Goal: Task Accomplishment & Management: Use online tool/utility

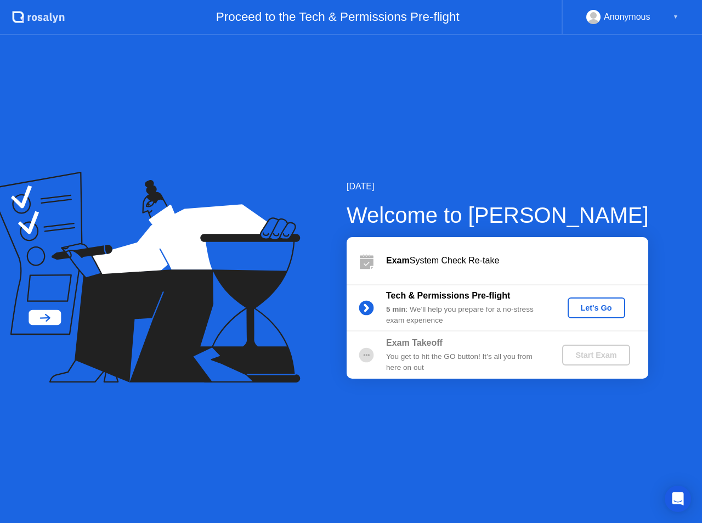
click at [586, 315] on button "Let's Go" at bounding box center [597, 307] width 58 height 21
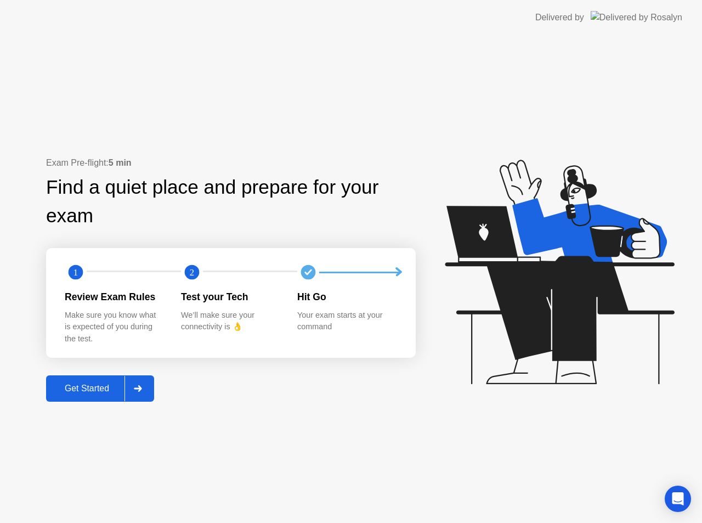
click at [82, 383] on div "Get Started" at bounding box center [86, 388] width 75 height 10
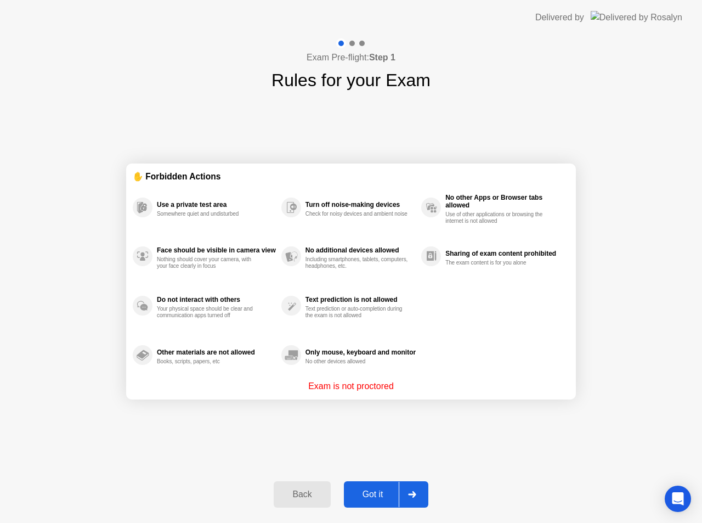
click at [376, 491] on div "Got it" at bounding box center [373, 494] width 52 height 10
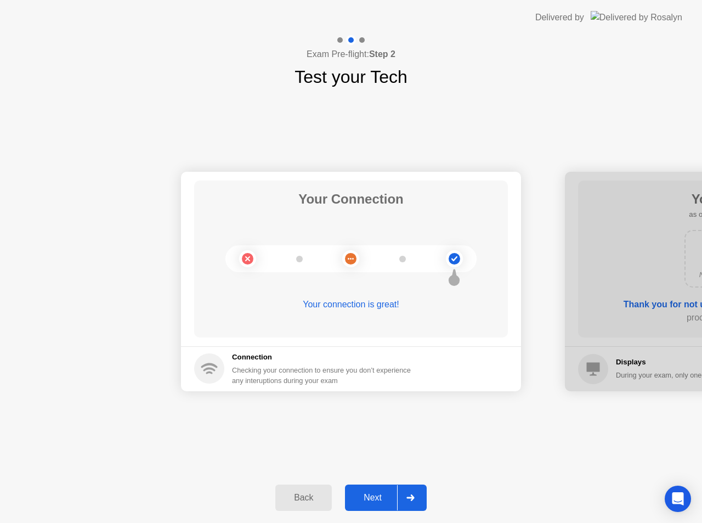
click at [380, 492] on div "Next" at bounding box center [372, 497] width 49 height 10
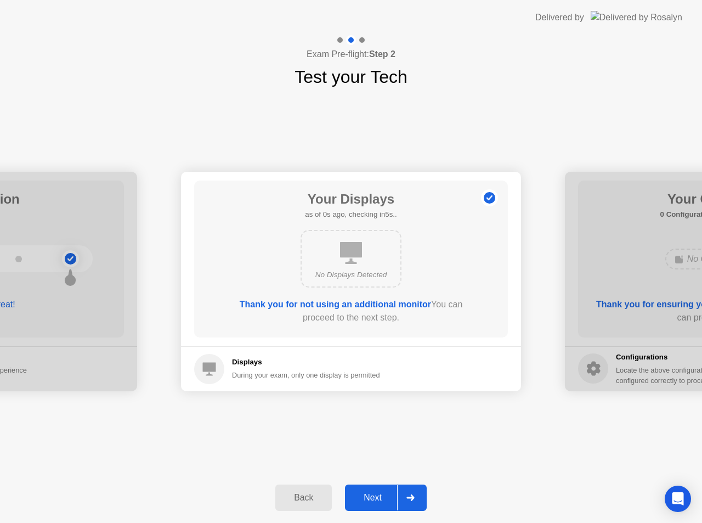
click at [380, 492] on div "Next" at bounding box center [372, 497] width 49 height 10
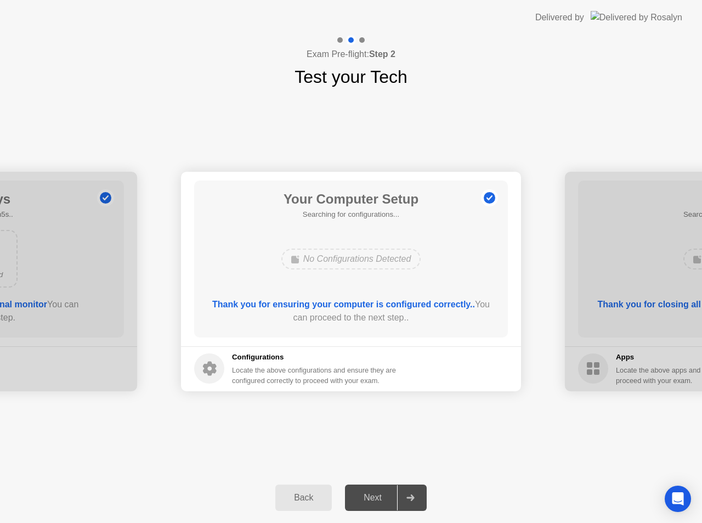
click at [380, 492] on div "Next" at bounding box center [372, 497] width 49 height 10
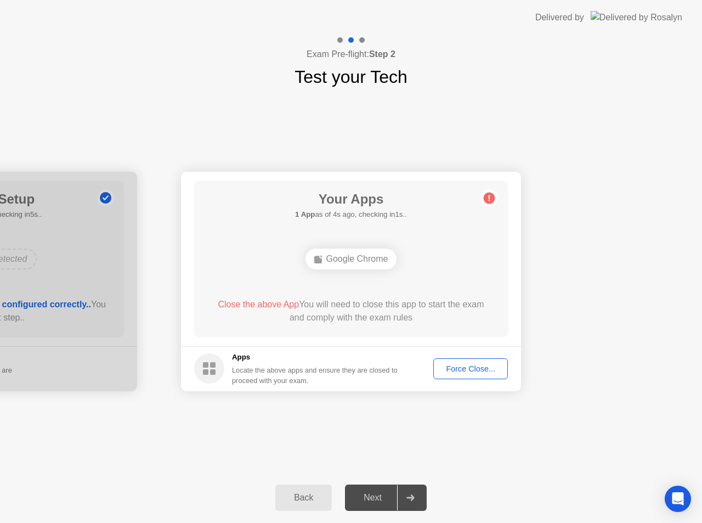
click at [496, 460] on div "Your Connection Your connection is great! Connection Checking your connection t…" at bounding box center [351, 281] width 702 height 382
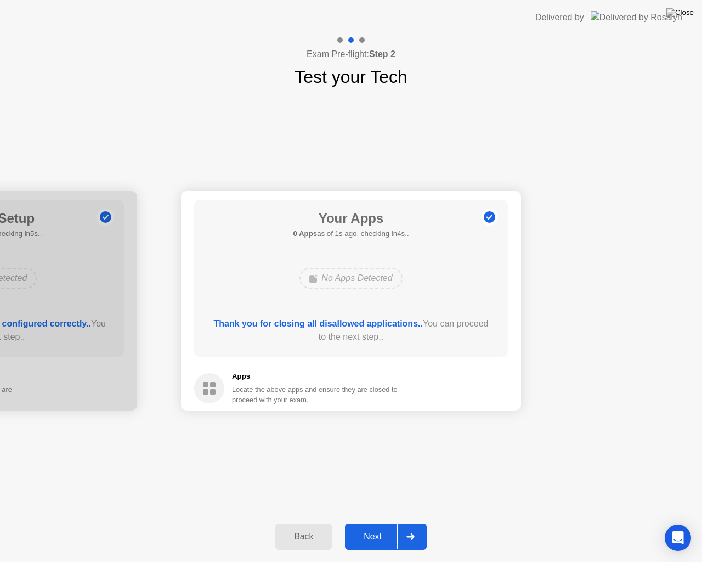
click at [372, 522] on div "Next" at bounding box center [372, 536] width 49 height 10
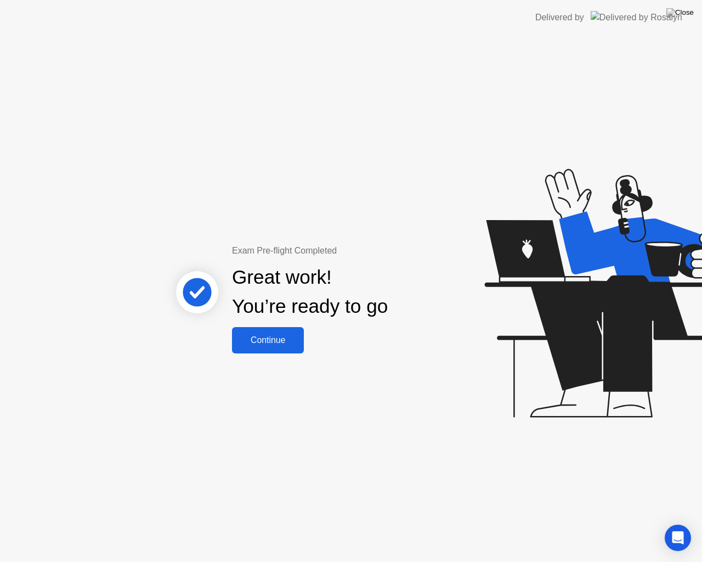
click at [262, 345] on div "Continue" at bounding box center [267, 340] width 65 height 10
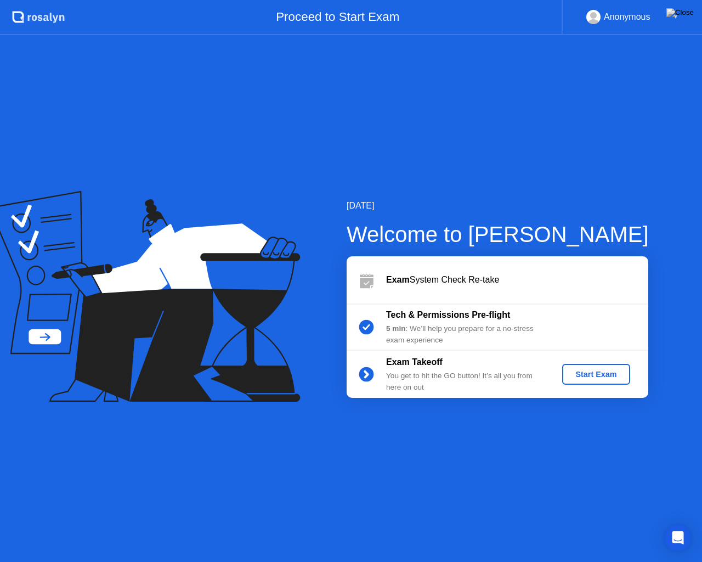
click at [603, 372] on div "Start Exam" at bounding box center [596, 374] width 59 height 9
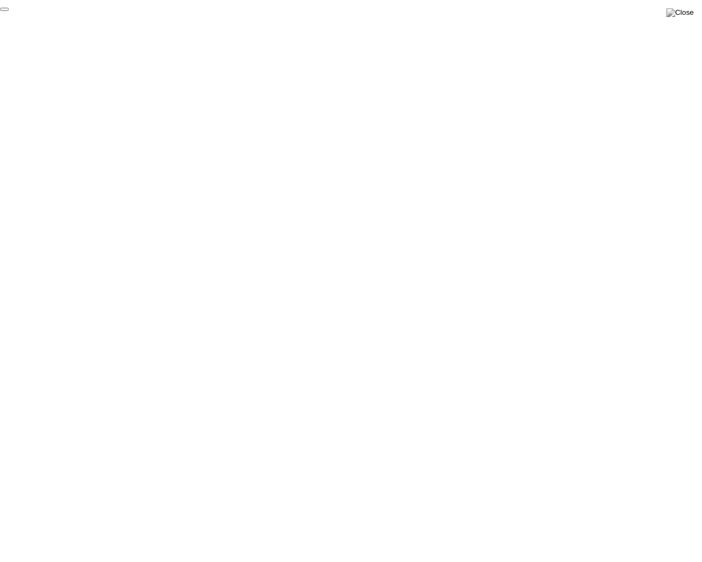
click div "End Proctoring Session"
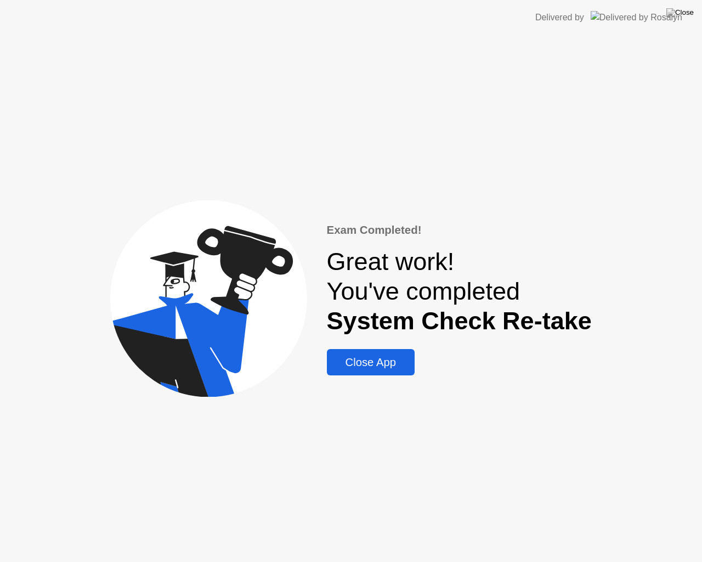
click at [404, 367] on div "Close App" at bounding box center [370, 362] width 81 height 13
